Goal: Task Accomplishment & Management: Manage account settings

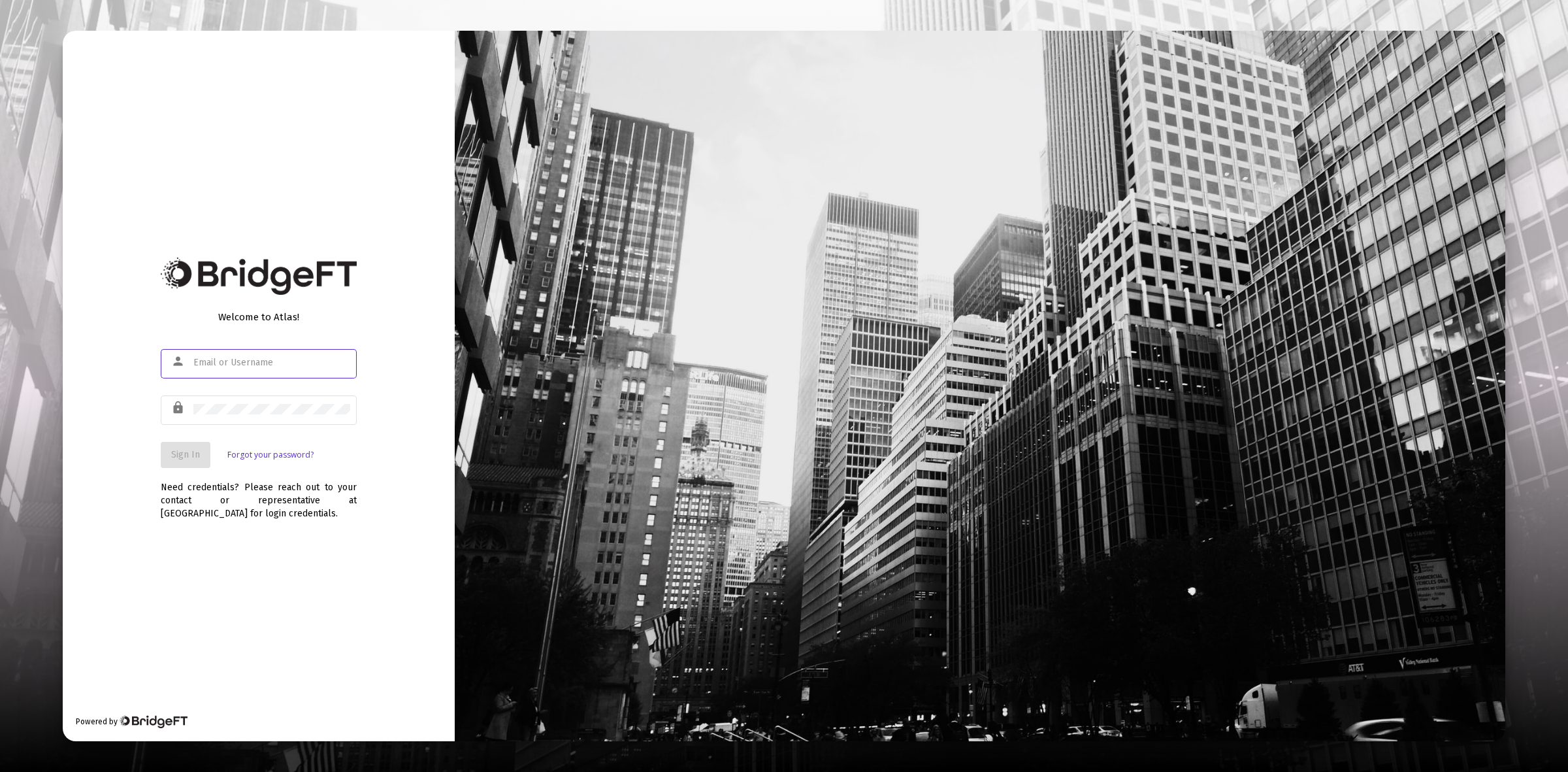
click at [268, 348] on div at bounding box center [271, 362] width 157 height 32
click at [275, 363] on input "text" at bounding box center [271, 362] width 157 height 10
type input "[PERSON_NAME][EMAIL_ADDRESS][DOMAIN_NAME]"
click at [167, 459] on button "Sign In" at bounding box center [186, 455] width 49 height 27
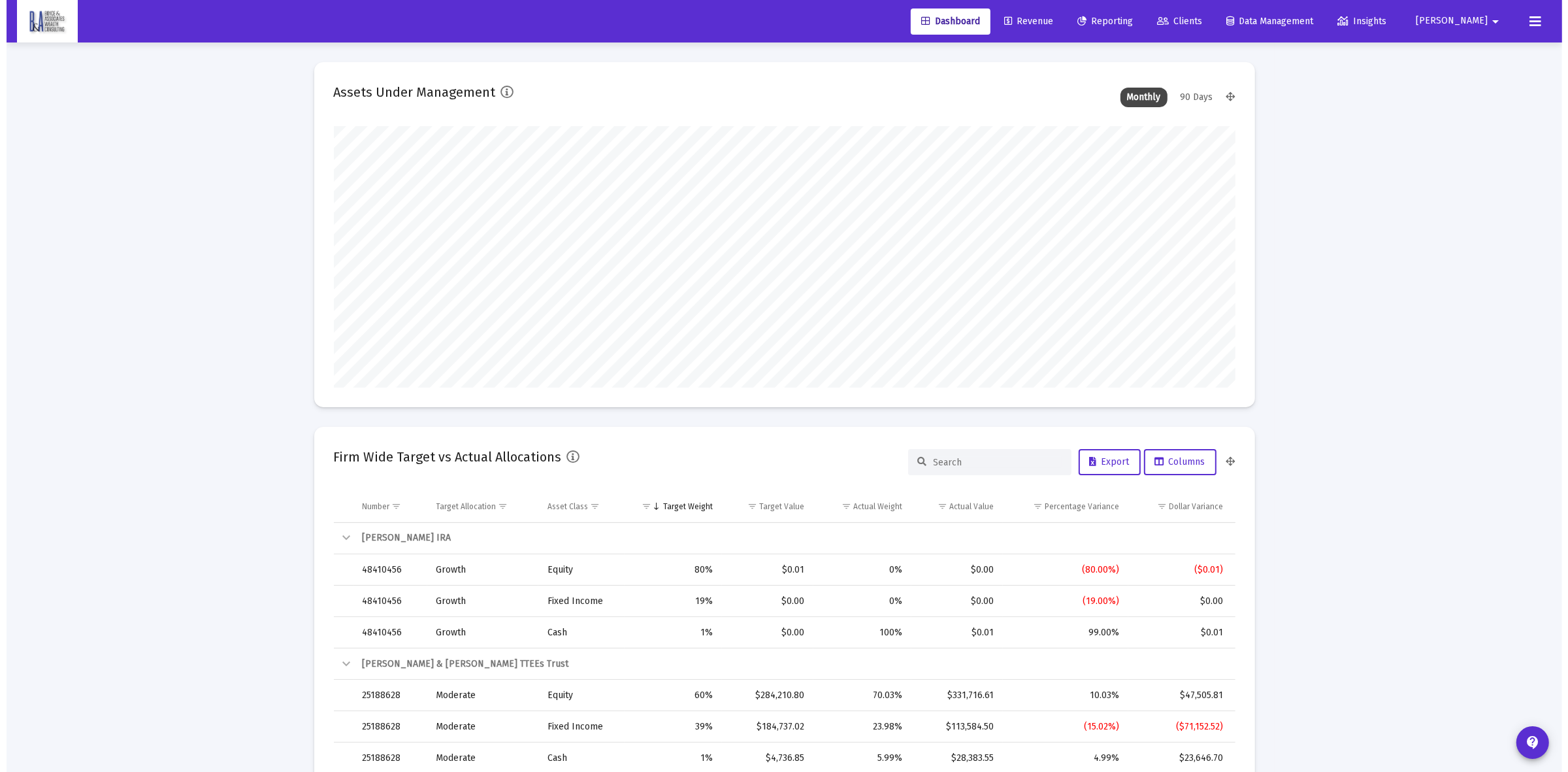
scroll to position [262, 485]
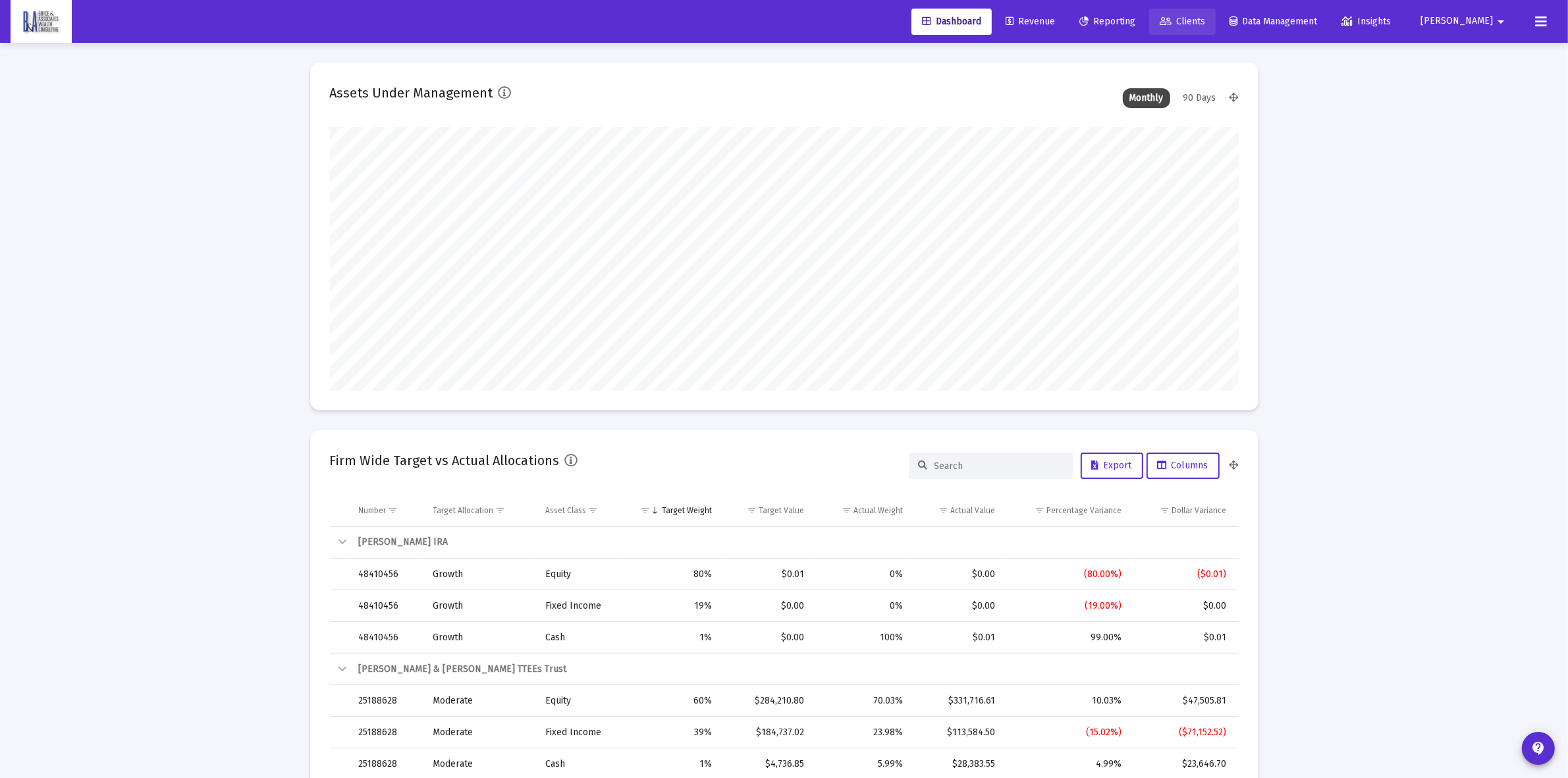
drag, startPoint x: 1245, startPoint y: 17, endPoint x: 1235, endPoint y: 76, distance: 59.8
click at [1205, 17] on span "Clients" at bounding box center [1182, 21] width 45 height 11
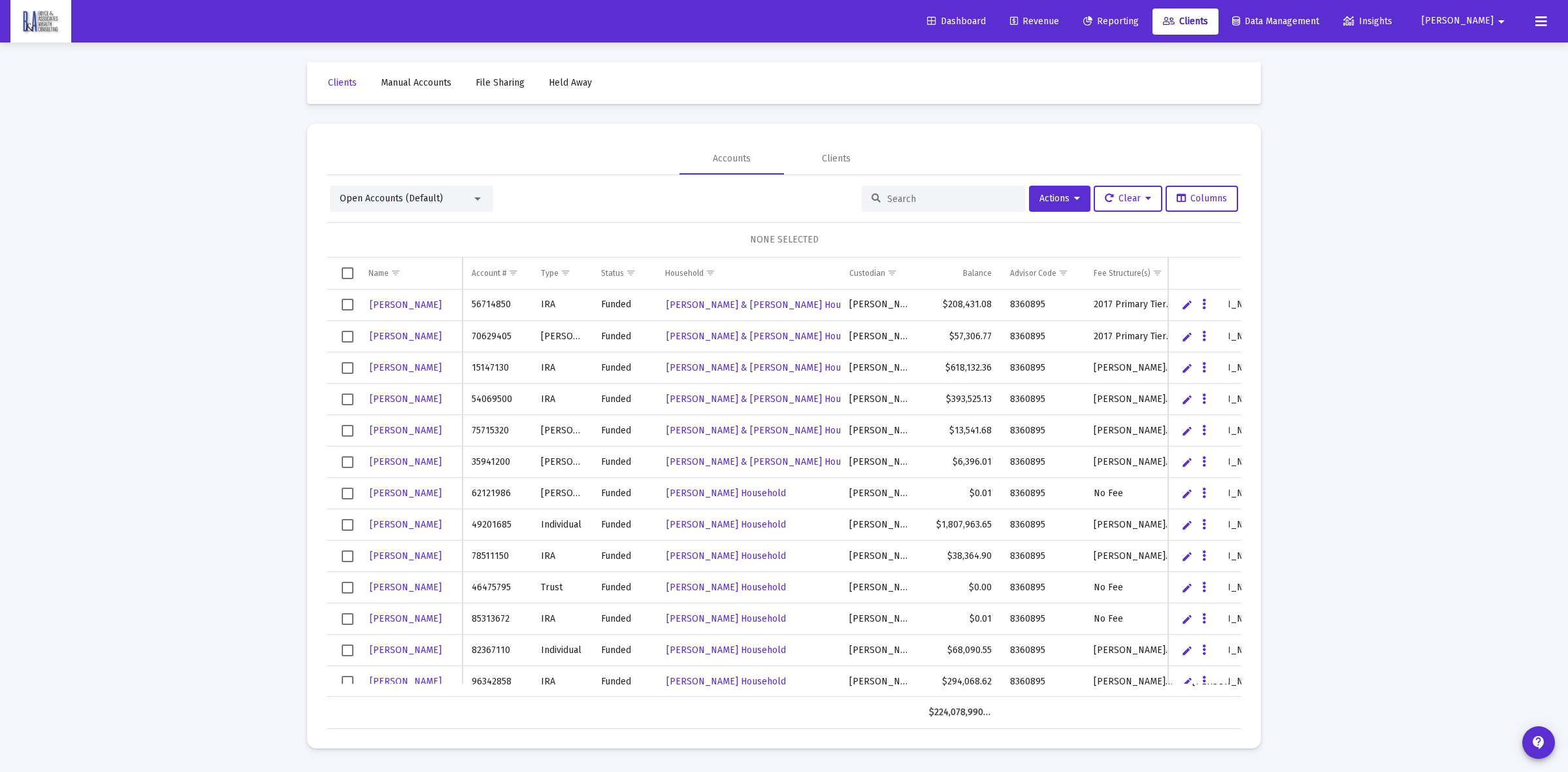
click at [936, 187] on div at bounding box center [944, 199] width 163 height 27
click at [939, 191] on div at bounding box center [944, 199] width 163 height 27
click at [931, 201] on input at bounding box center [951, 199] width 128 height 11
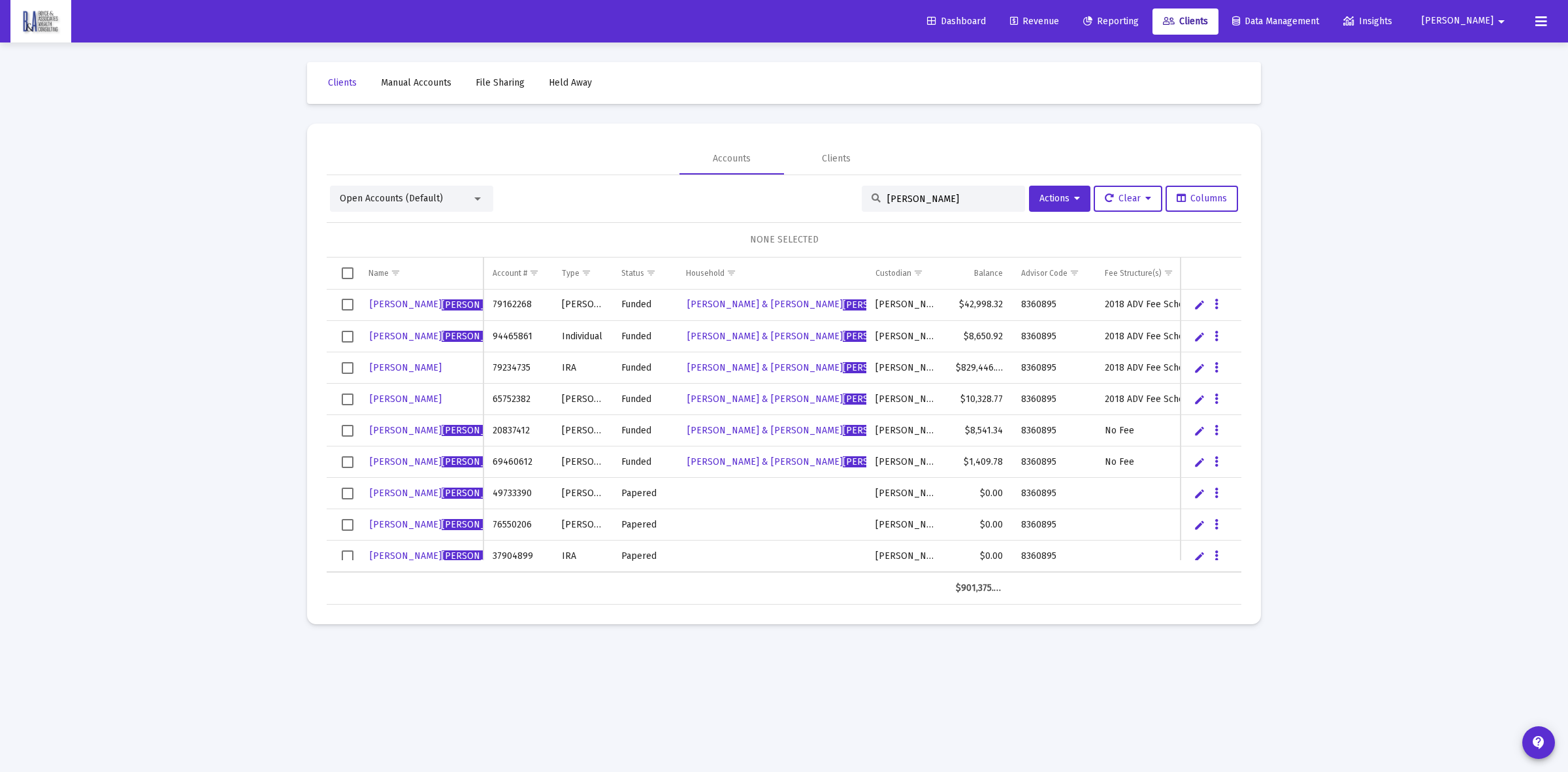
type input "[PERSON_NAME]"
click at [1219, 562] on td "Data grid" at bounding box center [1211, 556] width 60 height 31
click at [1219, 556] on button "Data grid" at bounding box center [1217, 555] width 12 height 12
click at [1272, 645] on button "Map to Household" at bounding box center [1269, 646] width 117 height 31
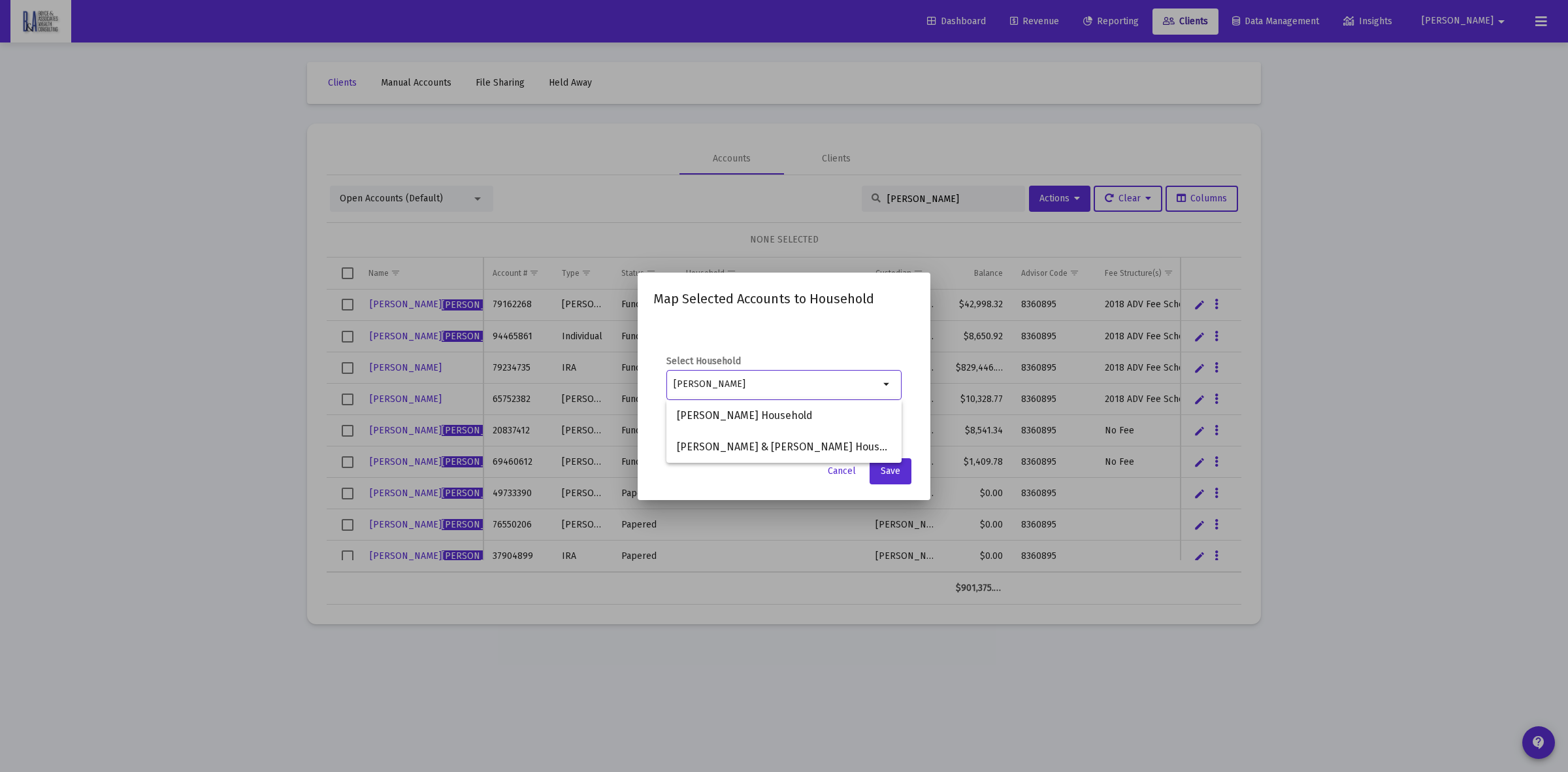
type input "[PERSON_NAME]"
click at [833, 468] on span "Cancel" at bounding box center [841, 471] width 28 height 11
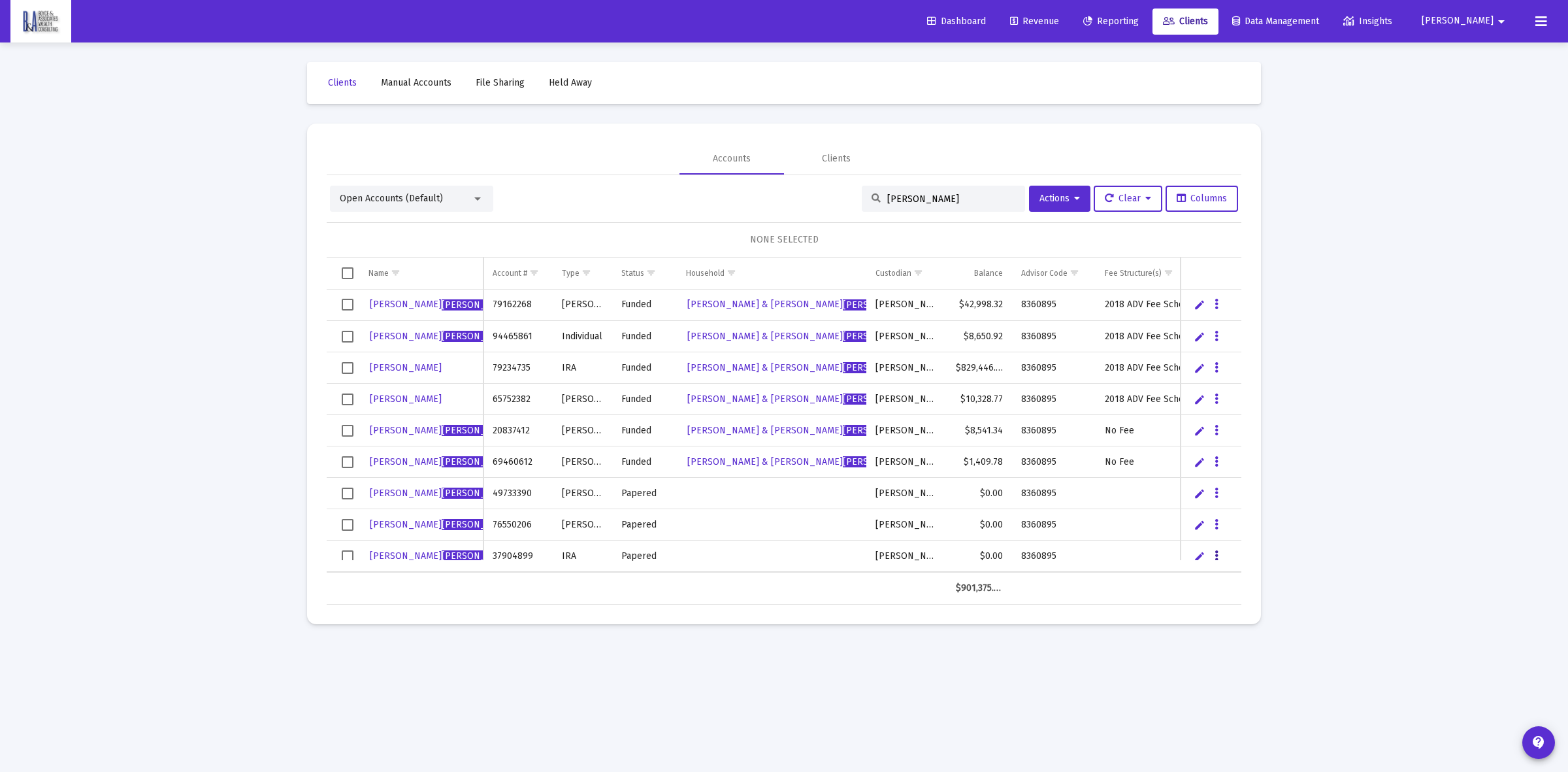
click at [1213, 554] on button "Data grid" at bounding box center [1217, 555] width 12 height 12
click at [1247, 652] on button "Map to Household" at bounding box center [1269, 646] width 117 height 31
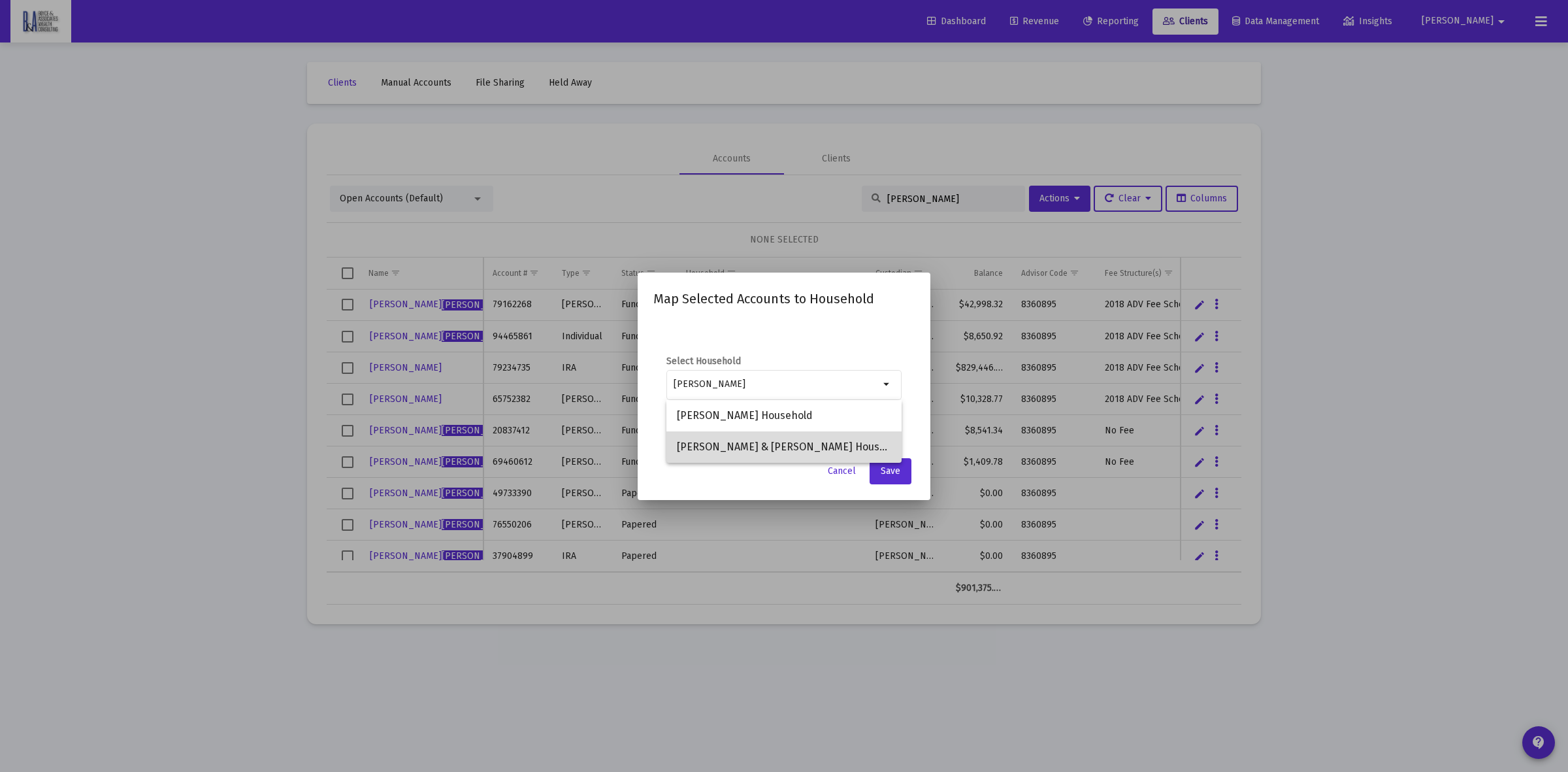
click at [724, 452] on span "[PERSON_NAME] & [PERSON_NAME] Household" at bounding box center [784, 447] width 214 height 31
type input "[PERSON_NAME] & [PERSON_NAME] Household"
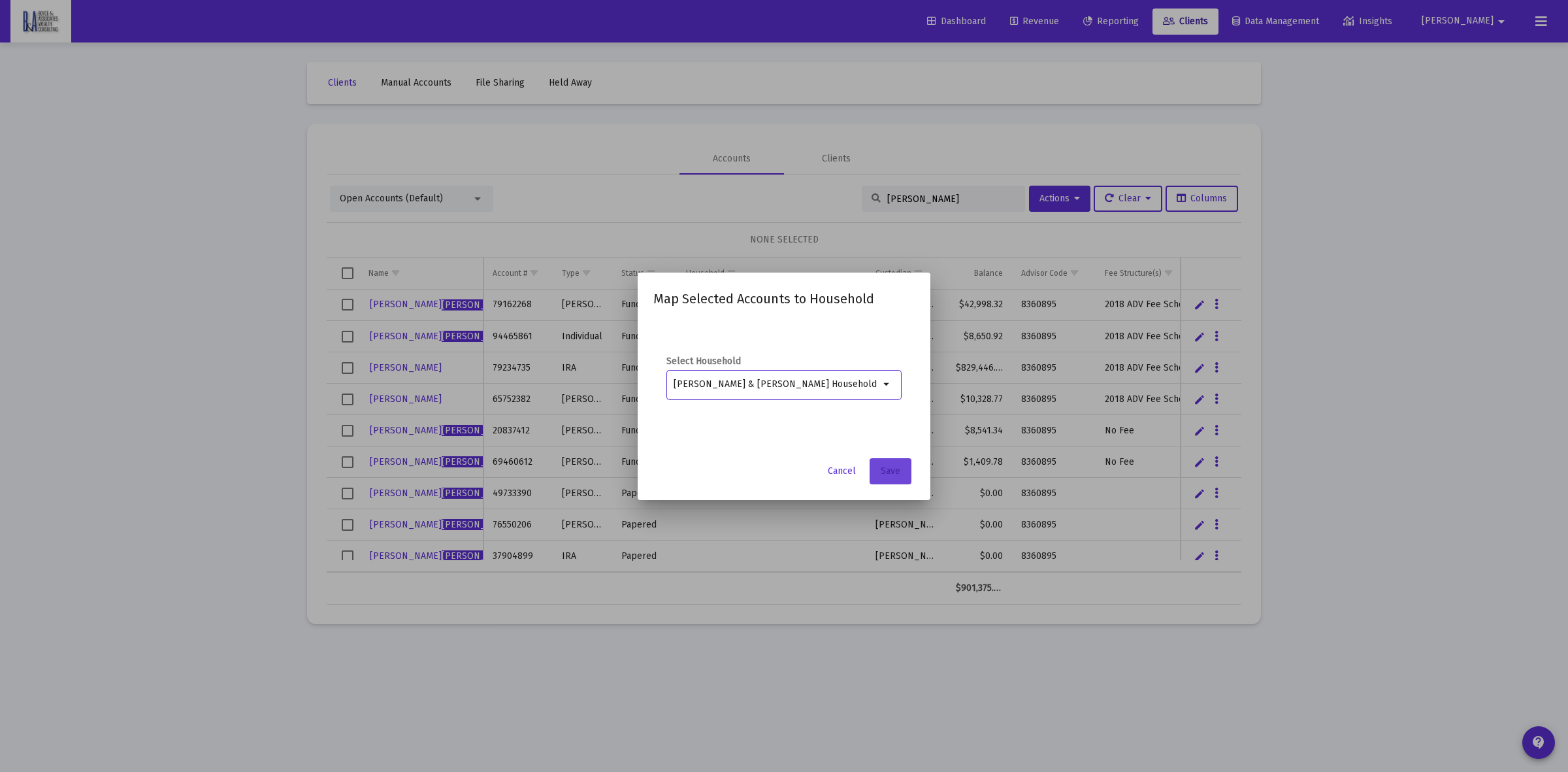
click at [905, 475] on button "Save" at bounding box center [891, 471] width 42 height 27
